Goal: Transaction & Acquisition: Purchase product/service

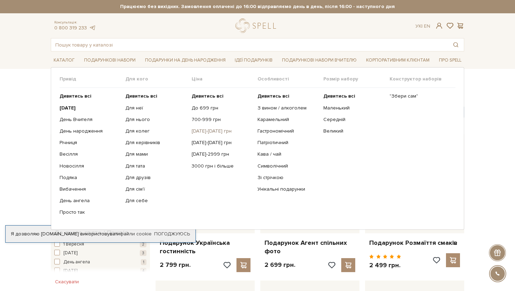
click at [212, 131] on link "[DATE]-[DATE] грн" at bounding box center [222, 131] width 61 height 6
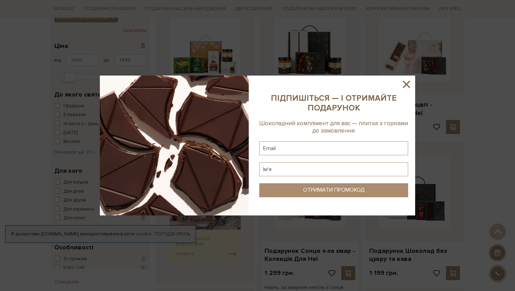
scroll to position [145, 0]
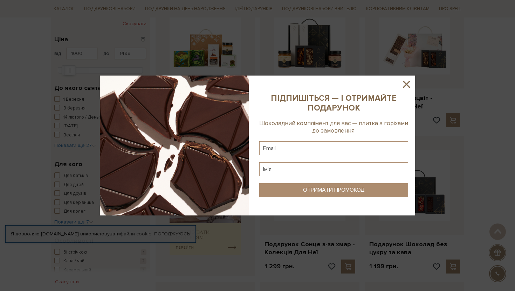
click at [408, 83] on icon at bounding box center [406, 84] width 7 height 7
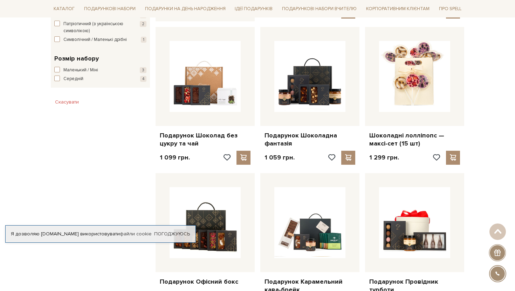
scroll to position [0, 0]
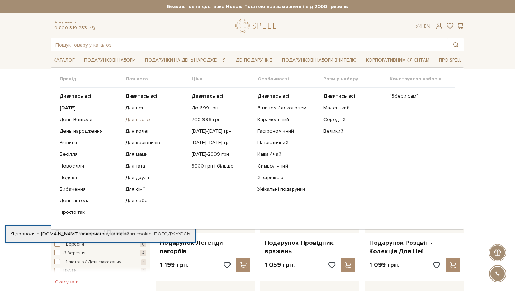
click at [134, 119] on link "Для нього" at bounding box center [155, 120] width 61 height 6
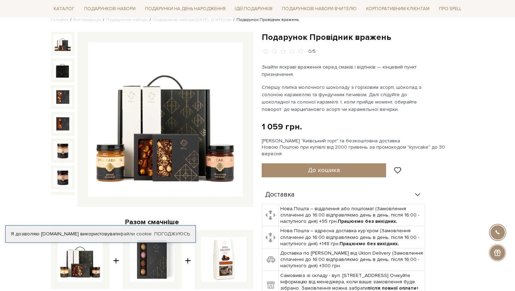
scroll to position [64, 0]
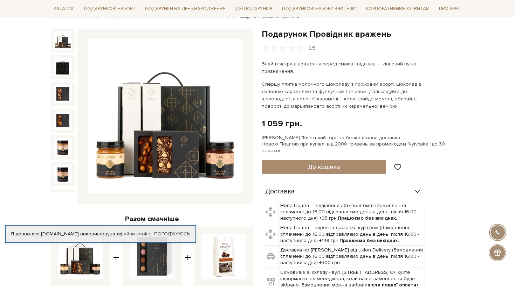
click at [64, 44] on img at bounding box center [63, 41] width 18 height 18
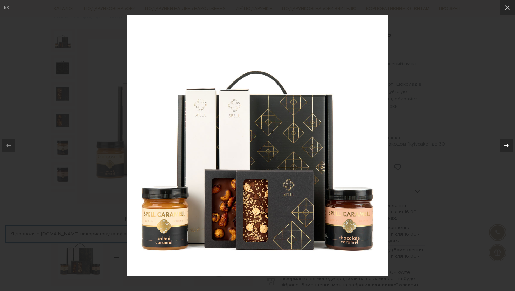
click at [507, 147] on icon at bounding box center [506, 146] width 8 height 8
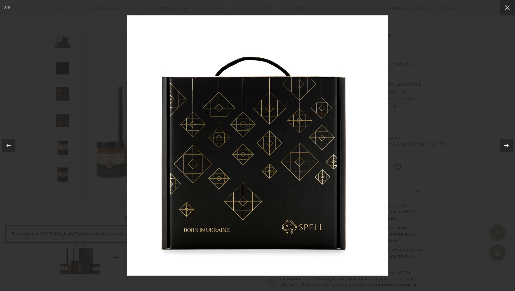
click at [507, 147] on icon at bounding box center [506, 146] width 8 height 8
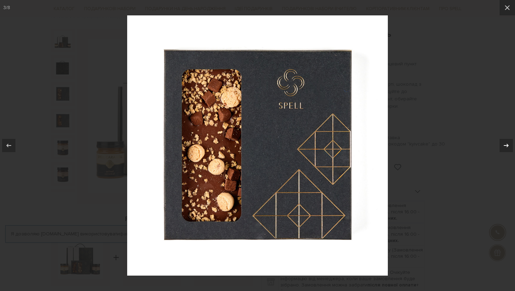
click at [507, 147] on icon at bounding box center [506, 146] width 8 height 8
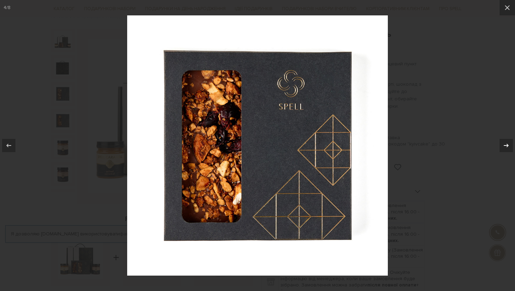
click at [507, 147] on icon at bounding box center [506, 146] width 8 height 8
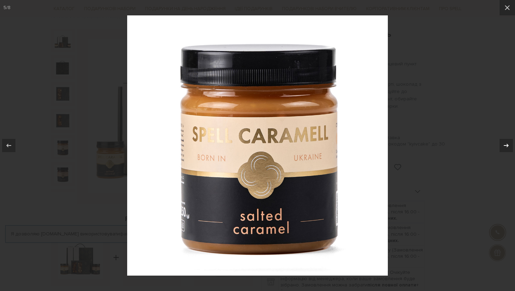
click at [507, 147] on icon at bounding box center [506, 146] width 8 height 8
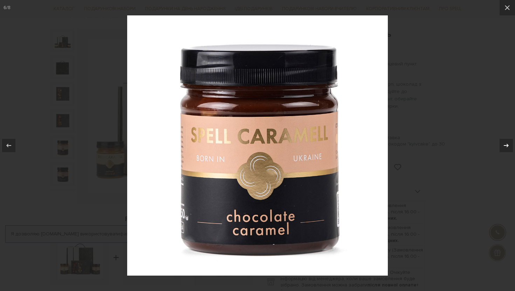
click at [507, 147] on icon at bounding box center [506, 146] width 8 height 8
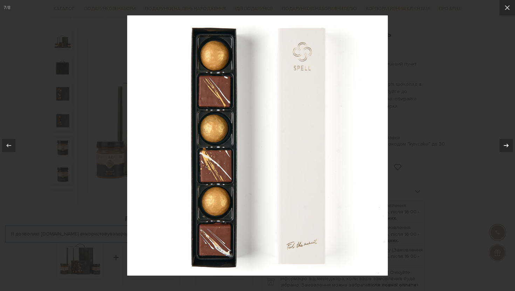
click at [507, 147] on icon at bounding box center [506, 146] width 8 height 8
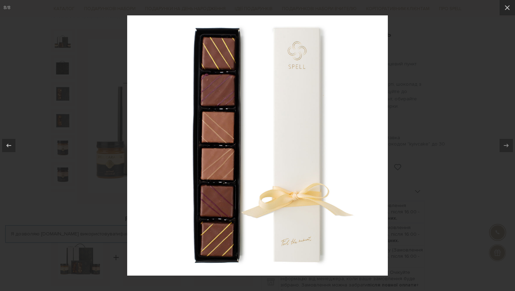
click at [486, 123] on div at bounding box center [257, 145] width 515 height 291
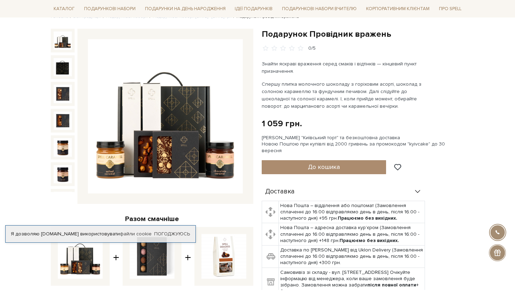
scroll to position [50, 0]
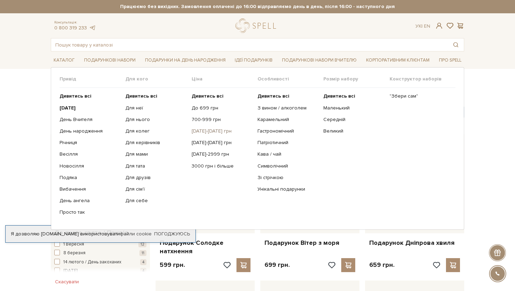
click at [208, 132] on link "[DATE]-[DATE] грн" at bounding box center [222, 131] width 61 height 6
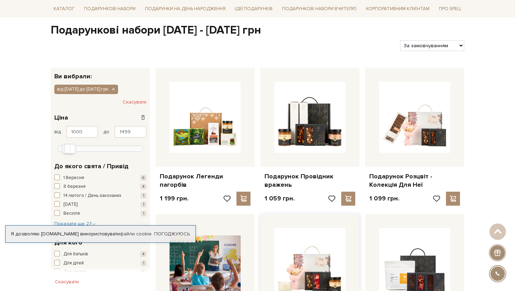
scroll to position [76, 0]
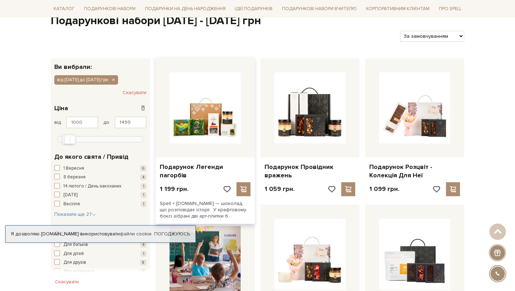
click at [229, 215] on div "Spell × [DOMAIN_NAME] — шоколад, що розповідає історії. У крафтовому боксі зібр…" at bounding box center [205, 211] width 99 height 28
click at [245, 125] on div at bounding box center [205, 108] width 99 height 99
click at [234, 153] on div at bounding box center [205, 108] width 99 height 99
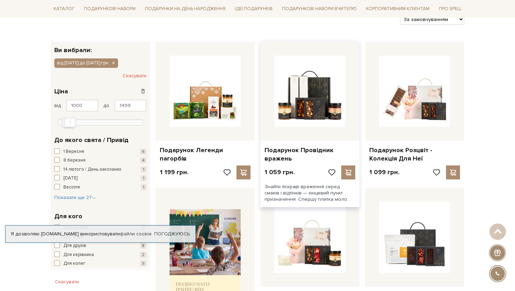
scroll to position [91, 0]
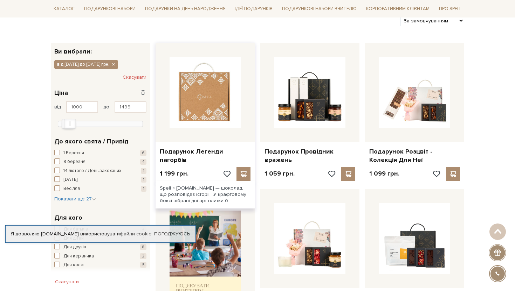
click at [215, 96] on img at bounding box center [205, 92] width 71 height 71
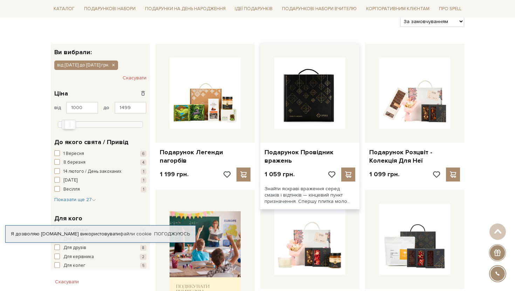
click at [307, 107] on img at bounding box center [309, 93] width 71 height 71
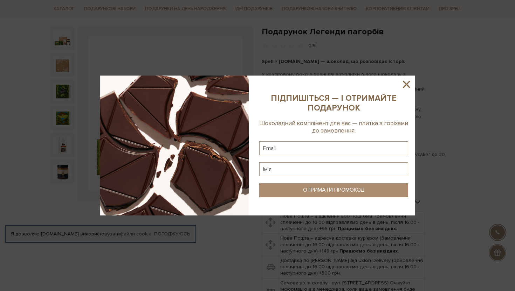
click at [407, 84] on icon at bounding box center [406, 84] width 7 height 7
